Goal: Information Seeking & Learning: Learn about a topic

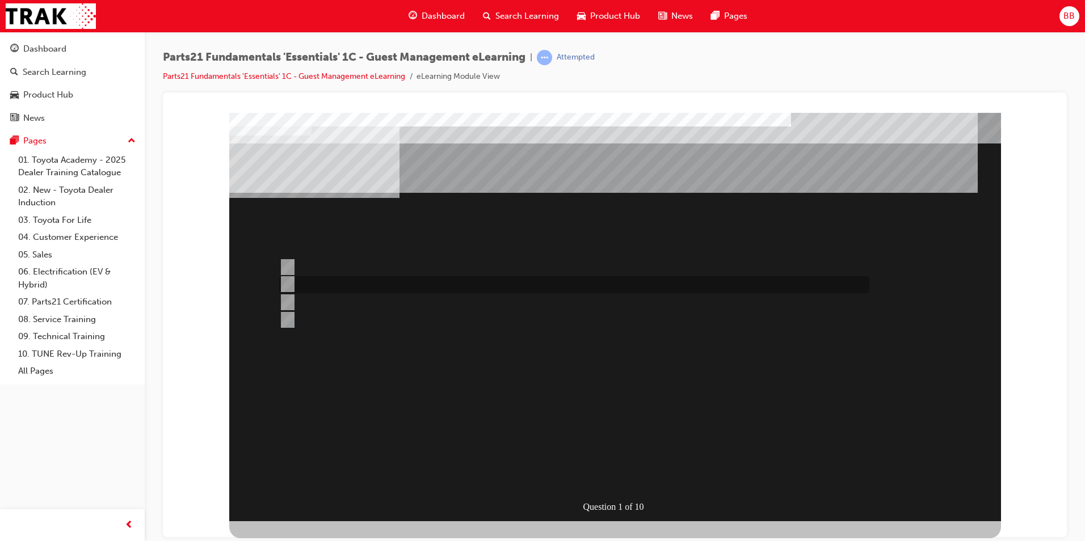
click at [305, 276] on div at bounding box center [571, 284] width 590 height 17
radio input "true"
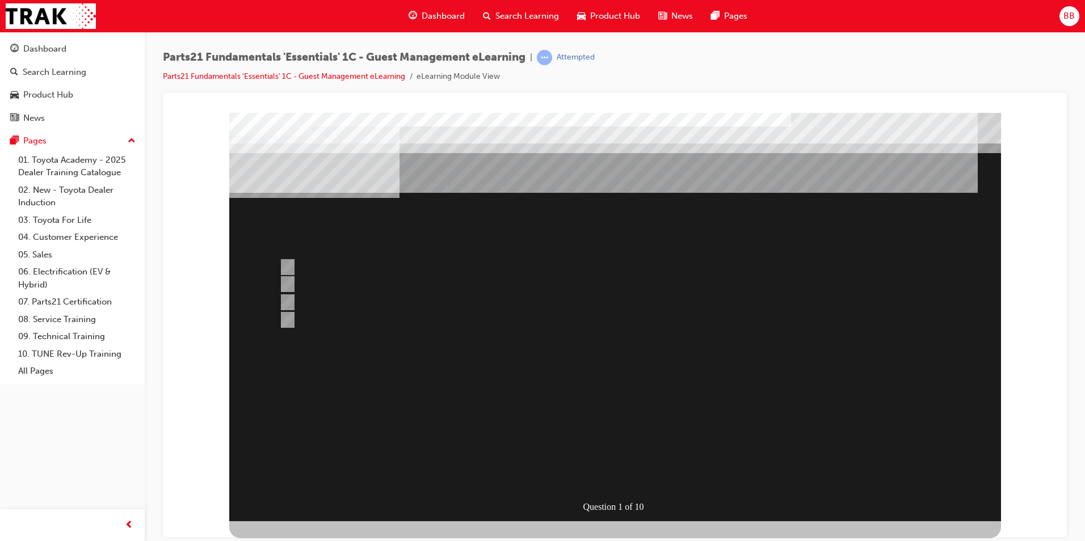
click at [576, 400] on div at bounding box center [615, 316] width 772 height 409
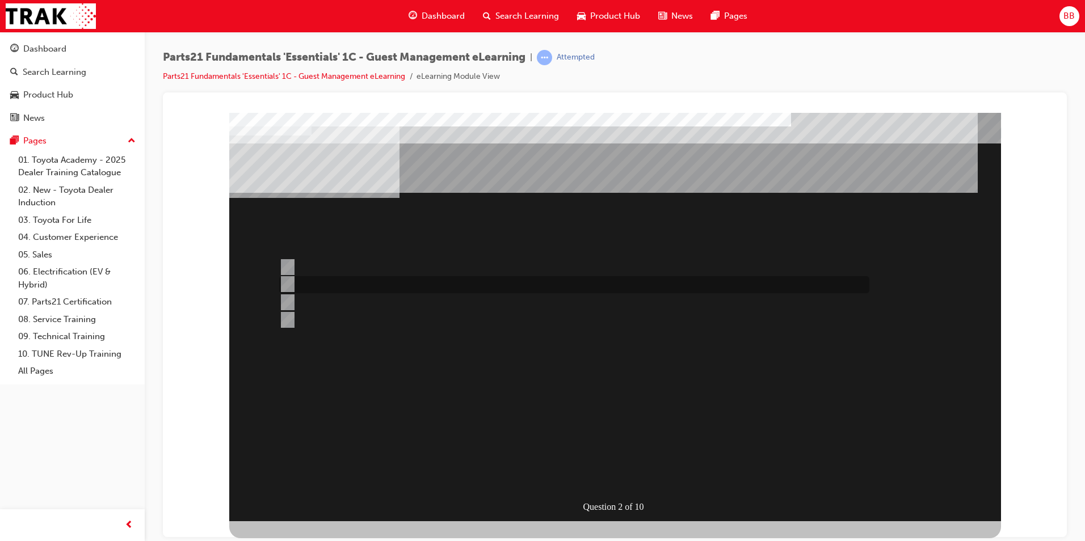
click at [341, 280] on div at bounding box center [571, 284] width 590 height 17
click at [342, 306] on div at bounding box center [571, 302] width 590 height 17
radio input "false"
radio input "true"
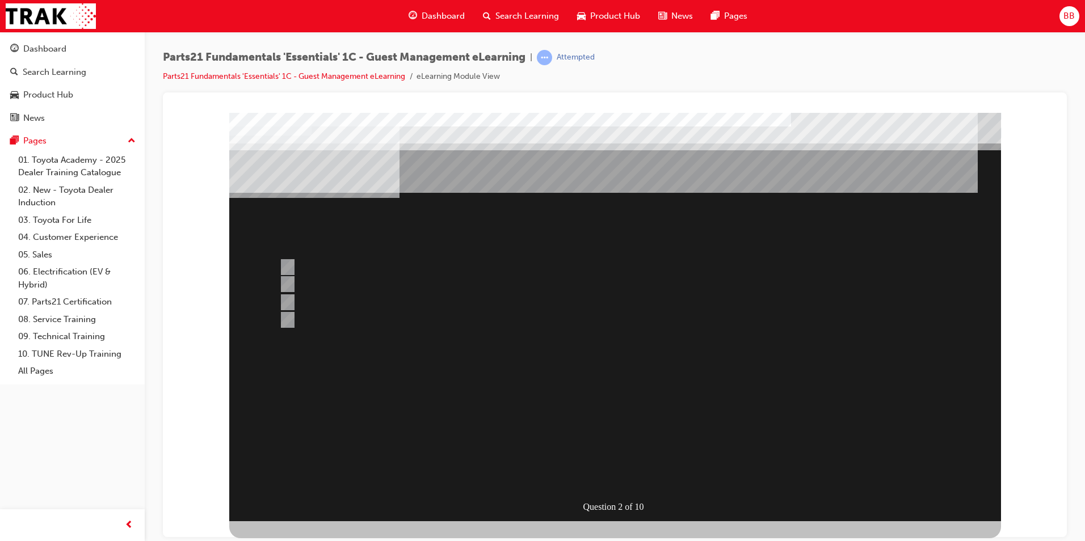
click at [309, 280] on div at bounding box center [615, 316] width 772 height 409
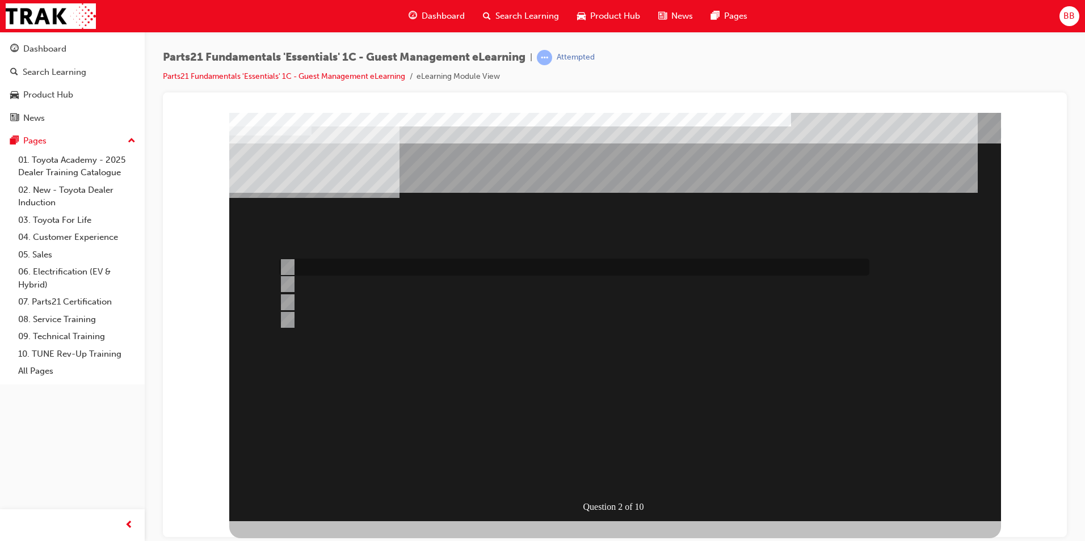
click at [294, 273] on div at bounding box center [571, 267] width 590 height 17
radio input "true"
click at [291, 283] on input "TAPS" at bounding box center [285, 284] width 12 height 12
radio input "true"
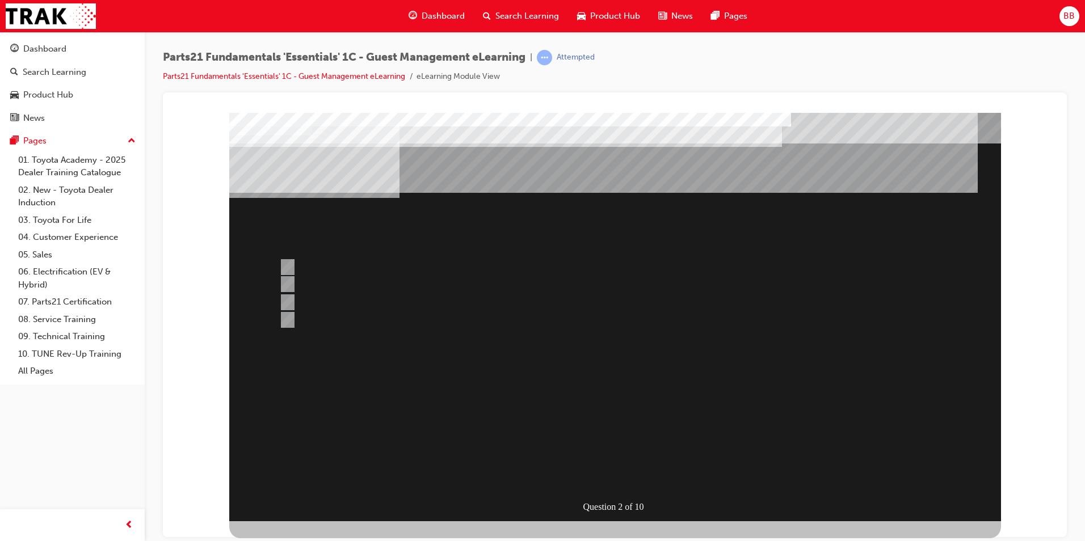
click at [571, 419] on div at bounding box center [615, 316] width 772 height 409
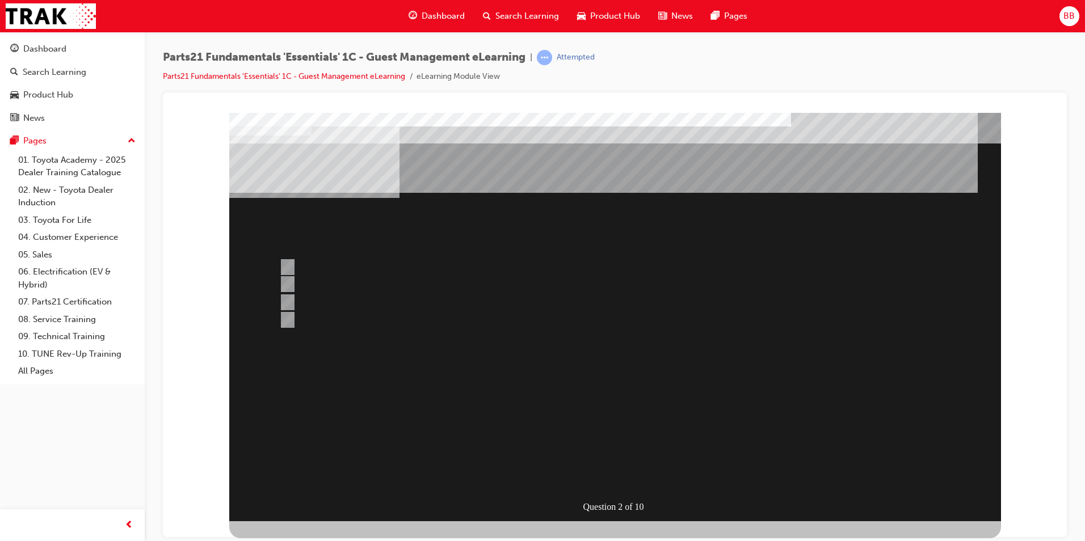
click at [571, 448] on div "" at bounding box center [615, 466] width 772 height 37
click at [355, 319] on div at bounding box center [571, 320] width 590 height 17
radio input "true"
click at [330, 286] on div at bounding box center [571, 284] width 590 height 17
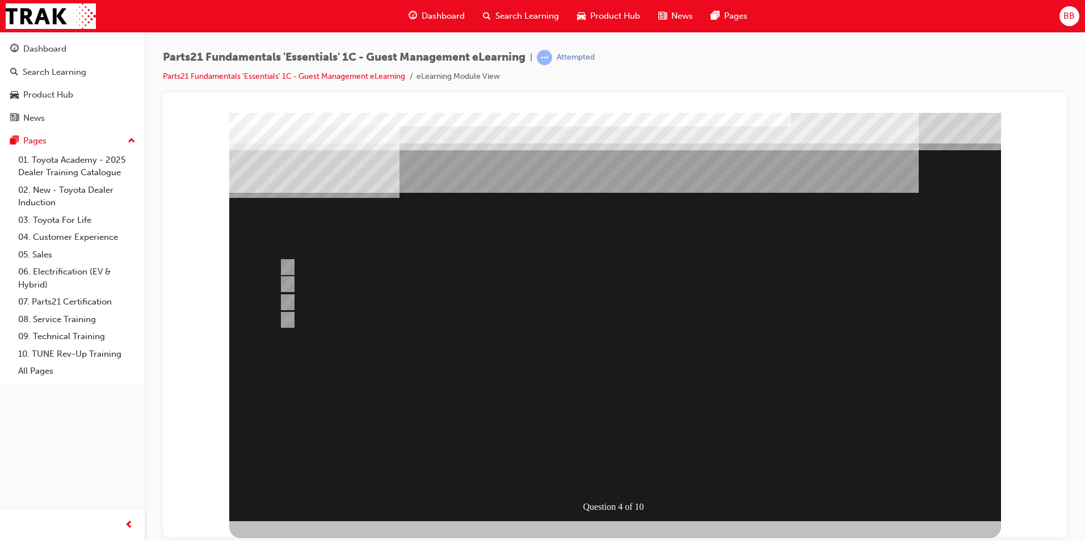
click at [324, 316] on div at bounding box center [615, 316] width 772 height 409
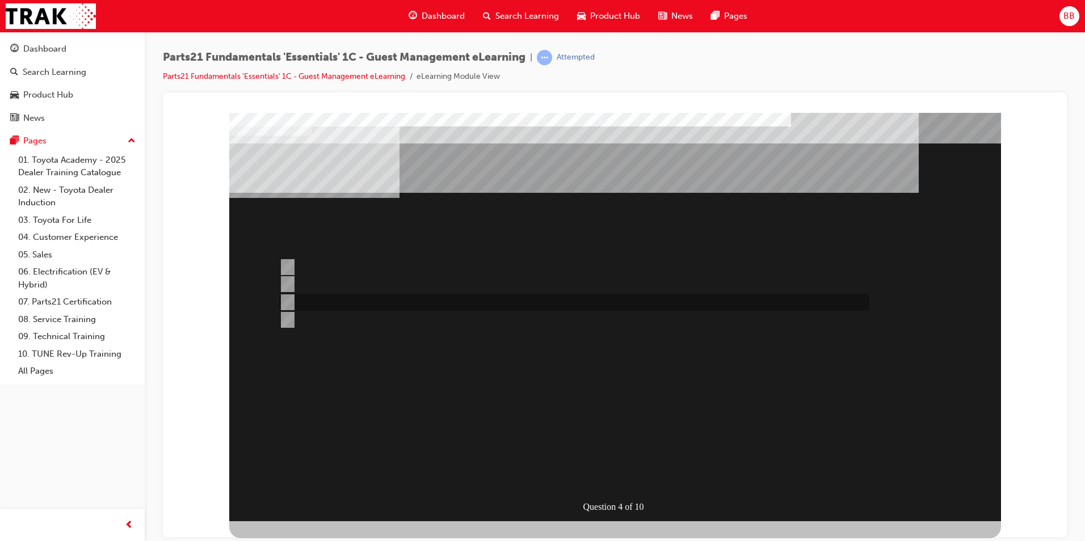
click at [325, 302] on div at bounding box center [571, 302] width 590 height 17
radio input "false"
radio input "true"
click at [356, 320] on div at bounding box center [571, 320] width 590 height 17
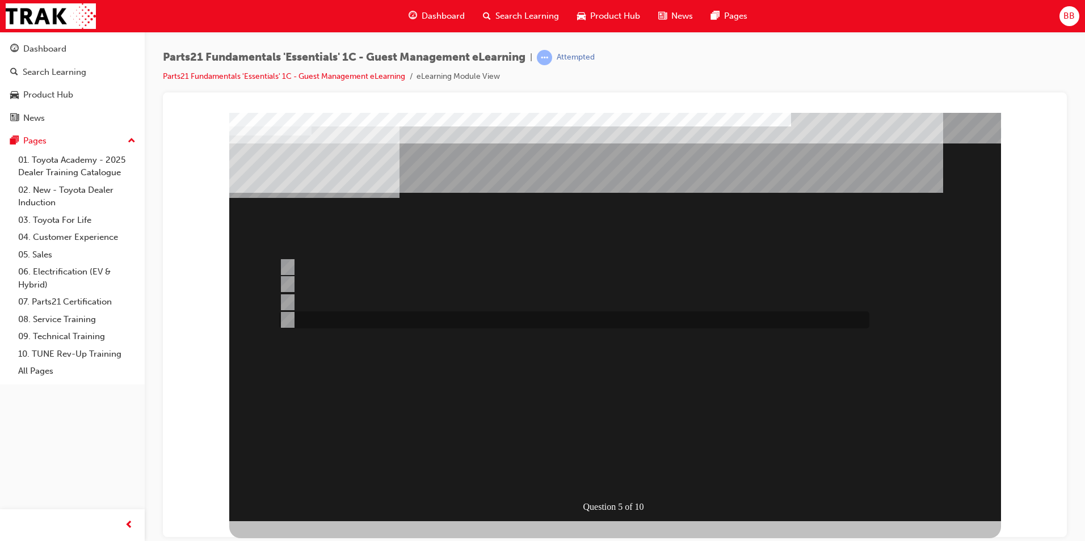
radio input "true"
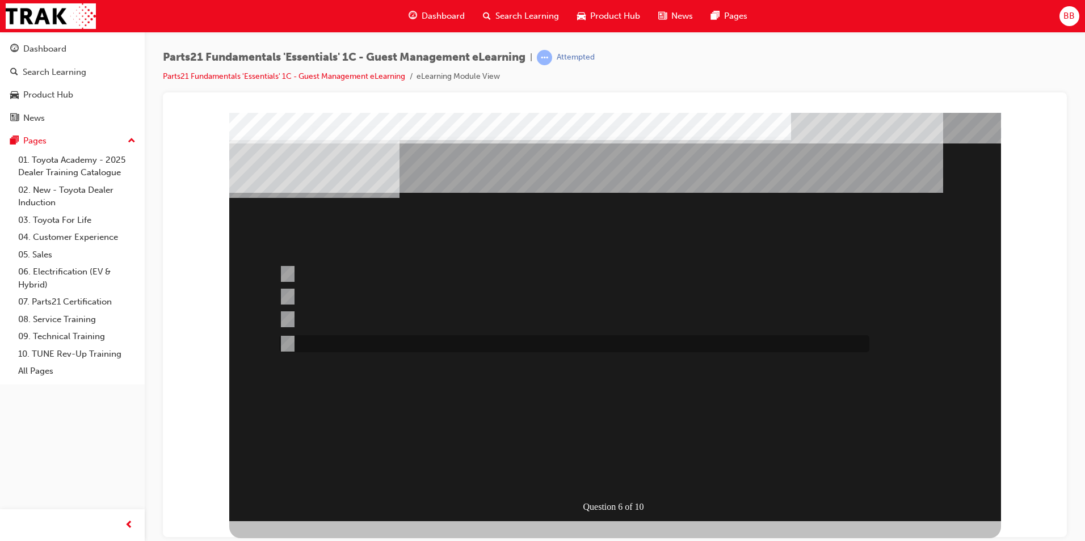
click at [343, 341] on div at bounding box center [571, 343] width 590 height 17
radio input "true"
click at [338, 272] on div at bounding box center [571, 274] width 590 height 31
click at [411, 520] on div "" at bounding box center [615, 538] width 772 height 37
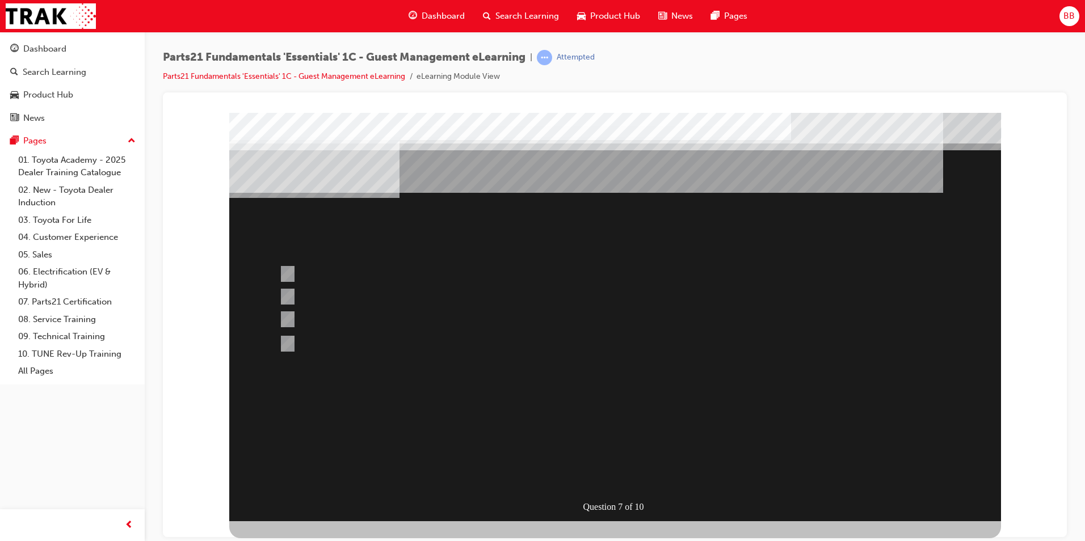
click at [339, 293] on div at bounding box center [615, 316] width 772 height 409
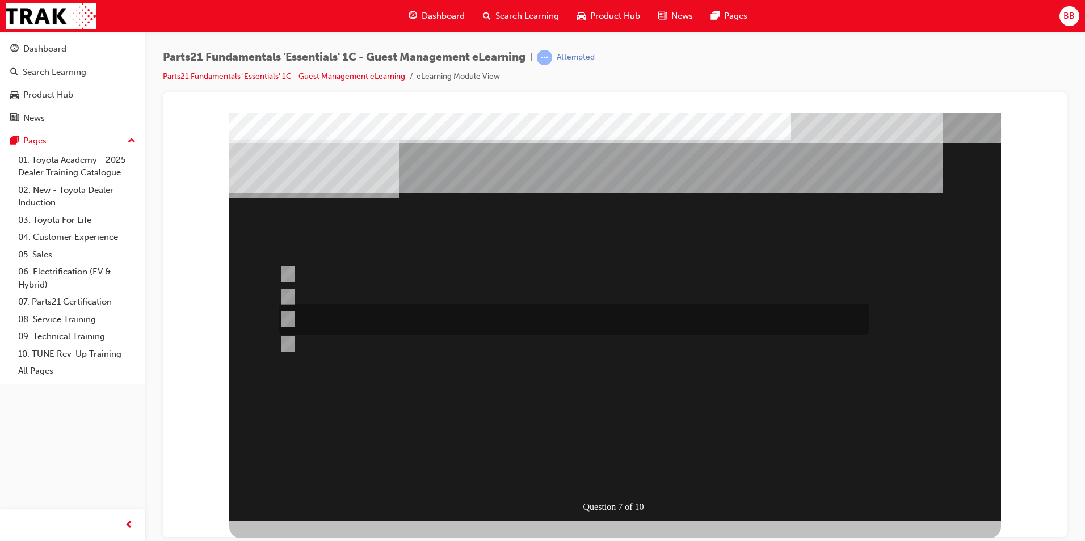
click at [348, 320] on div at bounding box center [571, 319] width 590 height 31
radio input "false"
click at [347, 338] on div at bounding box center [571, 343] width 590 height 17
radio input "false"
radio input "true"
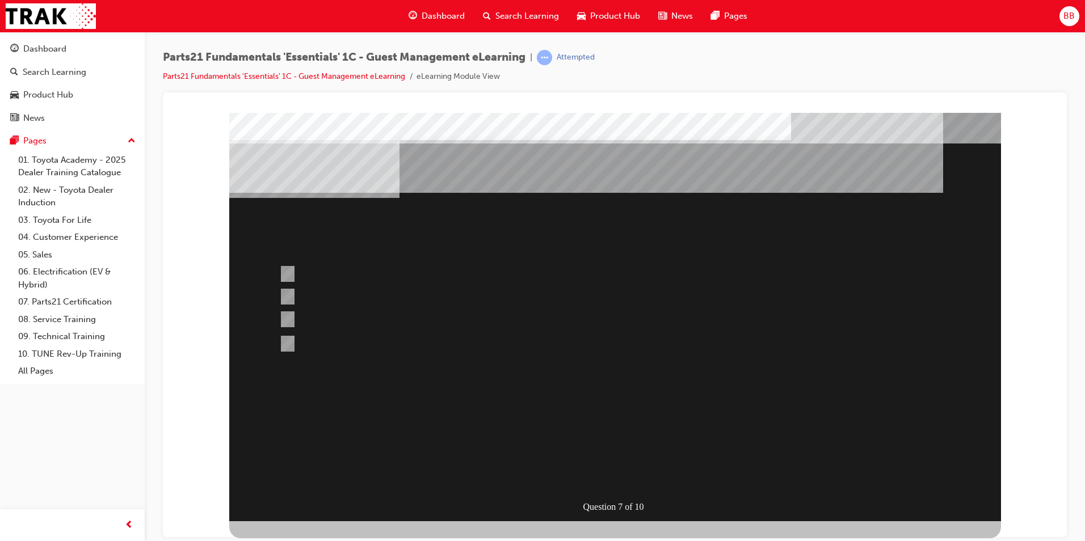
click at [425, 271] on div at bounding box center [571, 274] width 590 height 31
radio input "true"
click at [314, 273] on div at bounding box center [571, 274] width 590 height 31
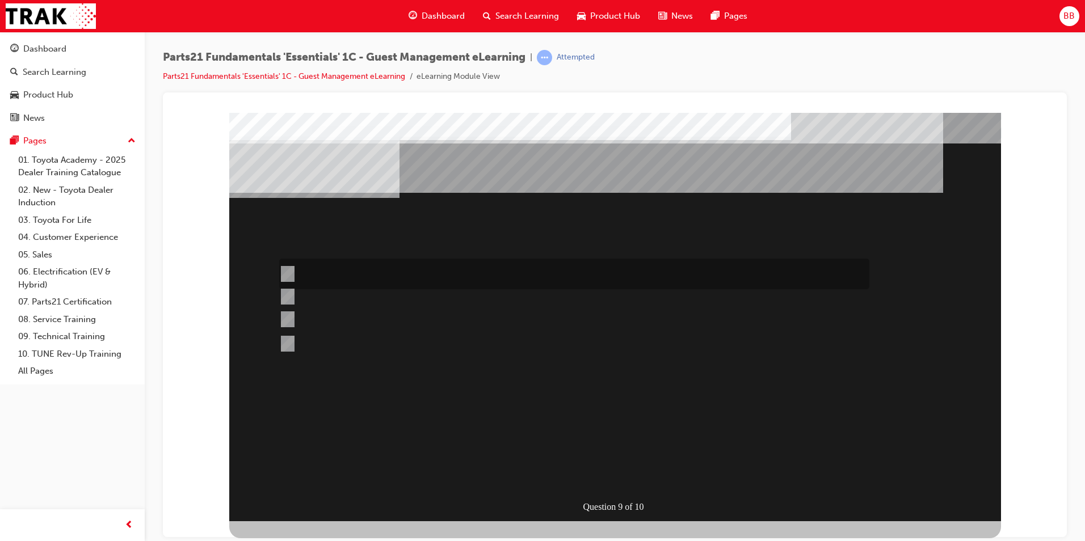
radio input "true"
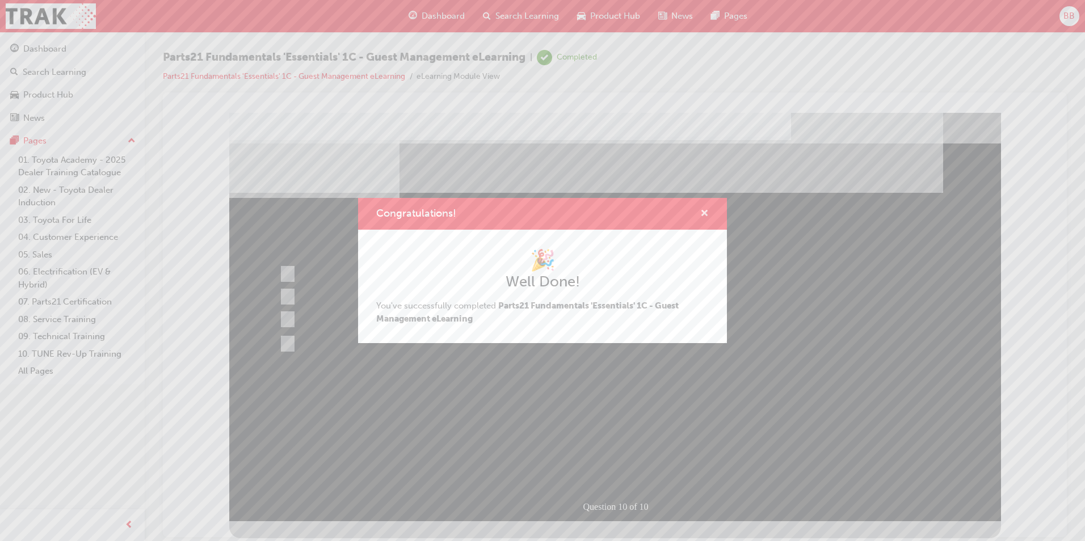
click at [708, 221] on div "Congratulations!" at bounding box center [542, 214] width 369 height 32
click at [708, 216] on span "cross-icon" at bounding box center [704, 214] width 9 height 10
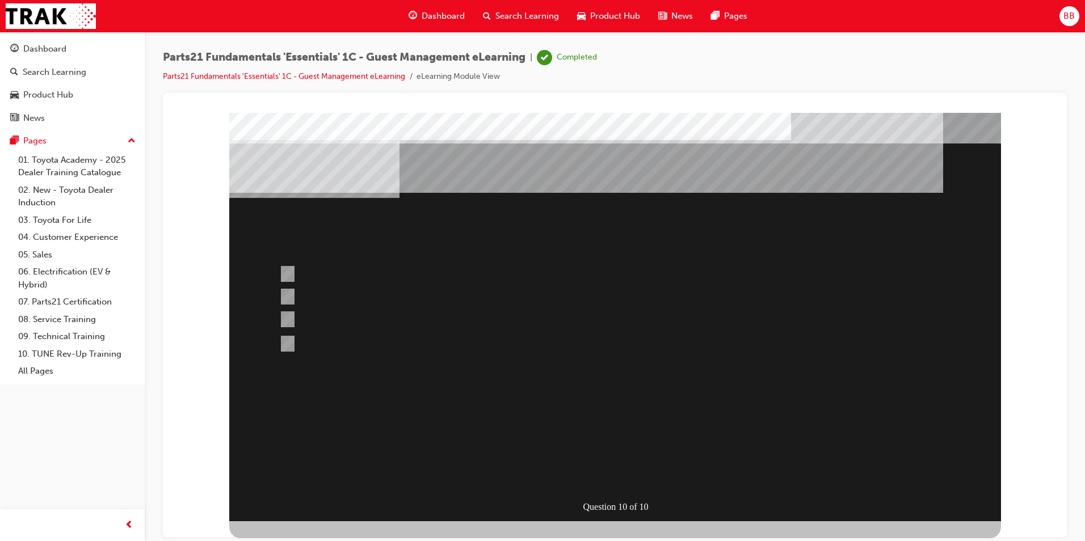
click at [477, 367] on div "Question 10 of 10" at bounding box center [615, 316] width 772 height 409
click at [51, 54] on div "Dashboard" at bounding box center [44, 49] width 43 height 13
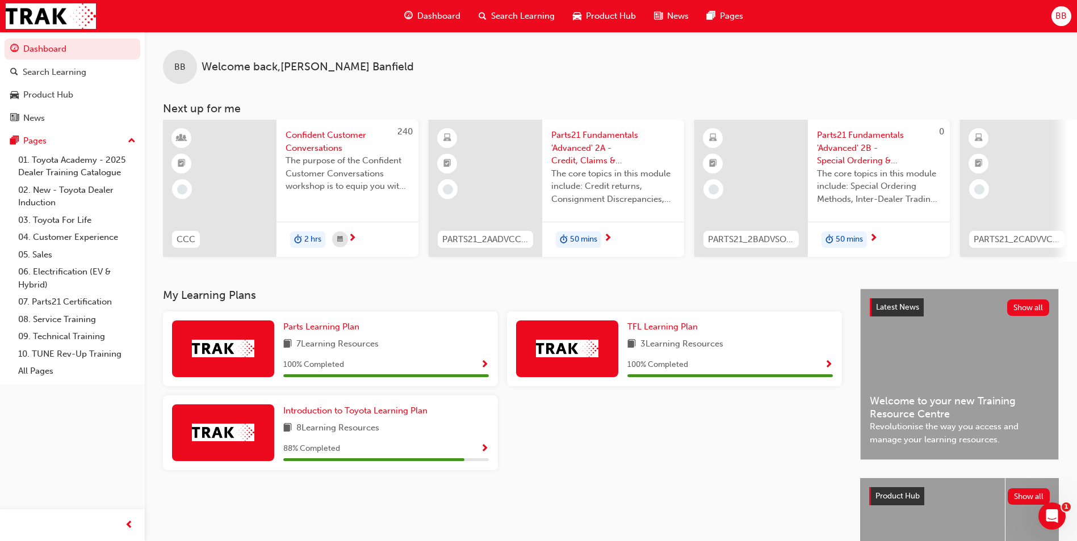
click at [596, 138] on span "Parts21 Fundamentals 'Advanced' 2A - Credit, Claims & Reporting" at bounding box center [613, 148] width 124 height 39
